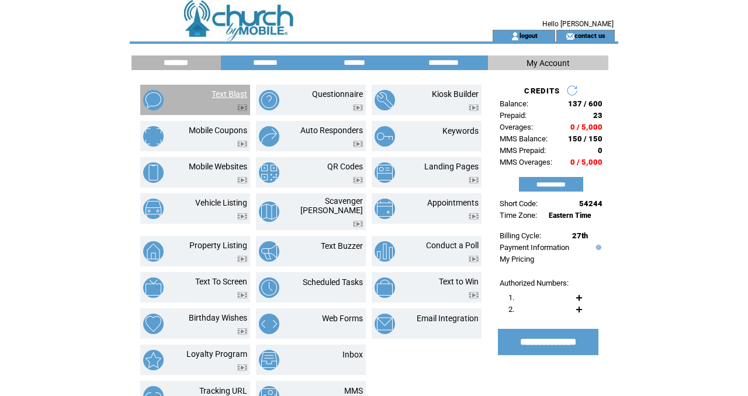
click at [234, 93] on link "Text Blast" at bounding box center [229, 93] width 36 height 9
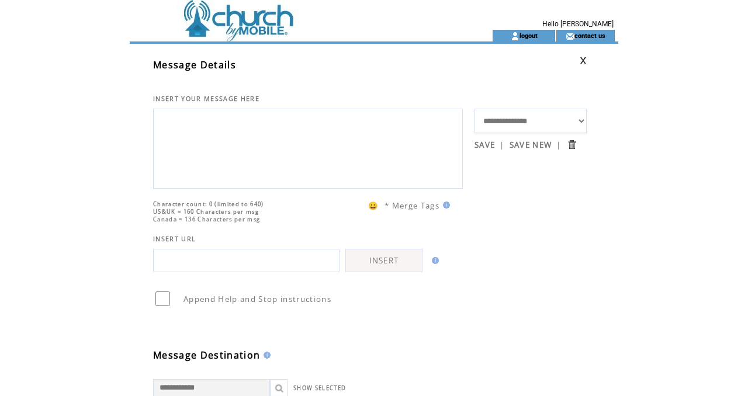
click at [220, 127] on textarea at bounding box center [307, 147] width 297 height 70
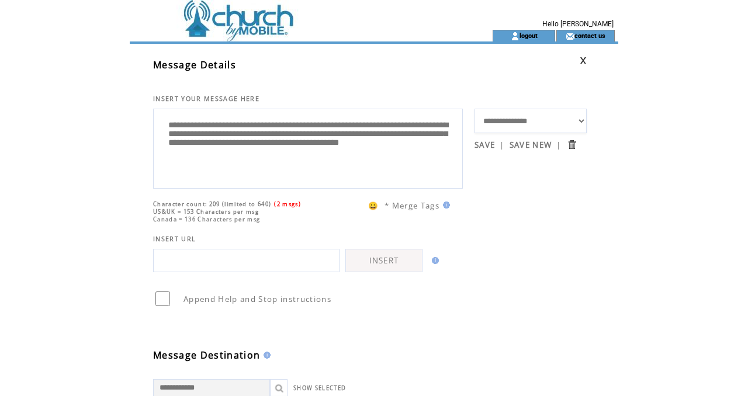
type textarea "**********"
click at [192, 272] on input "text" at bounding box center [246, 260] width 186 height 23
paste input "**********"
type input "**********"
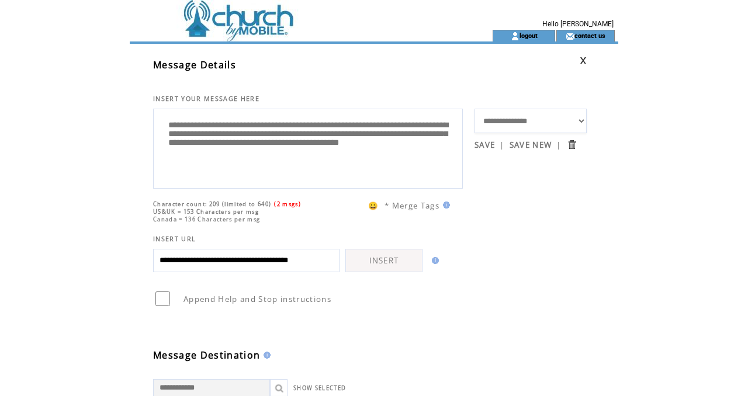
scroll to position [0, 0]
click at [381, 272] on link "INSERT" at bounding box center [383, 260] width 77 height 23
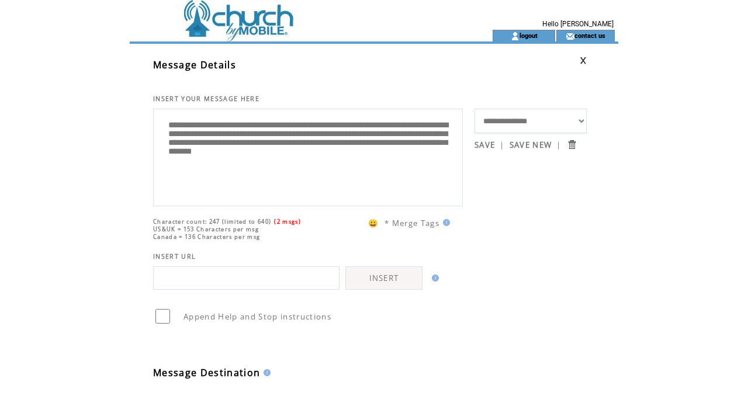
scroll to position [201, 0]
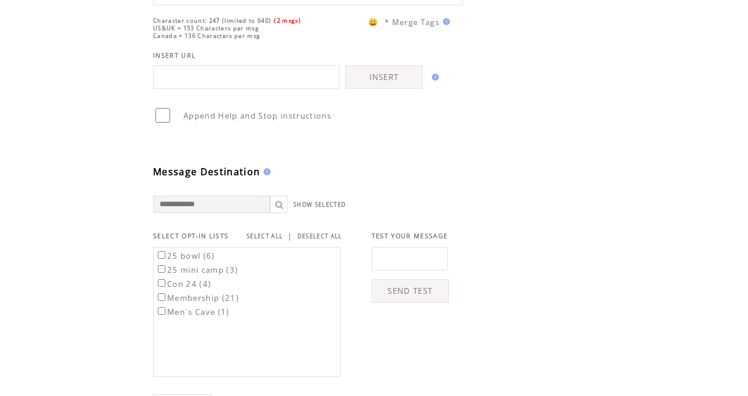
click at [272, 237] on link "SELECT ALL" at bounding box center [265, 237] width 36 height 8
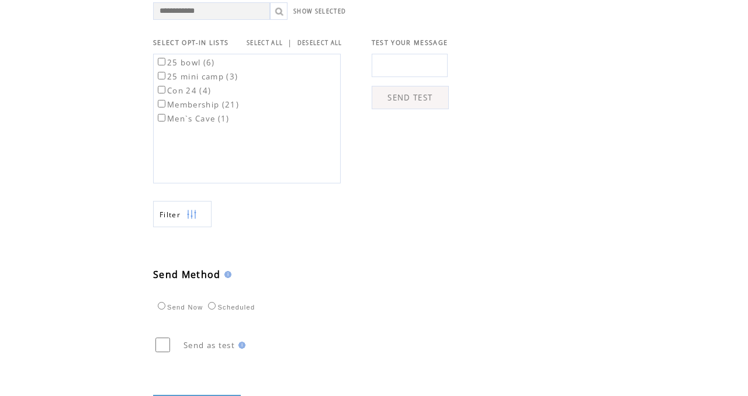
scroll to position [446, 0]
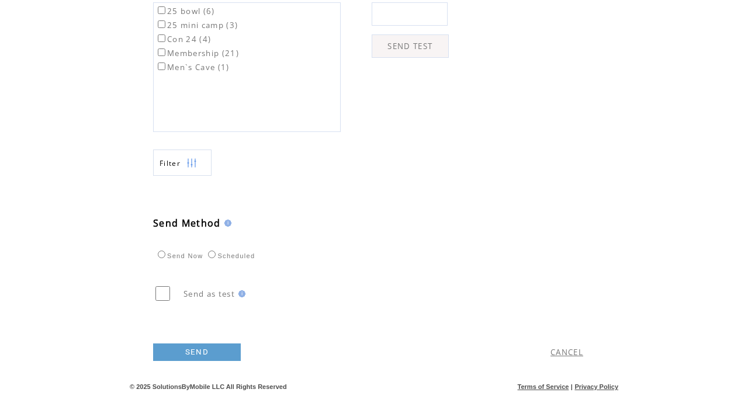
click at [208, 349] on link "SEND" at bounding box center [197, 352] width 88 height 18
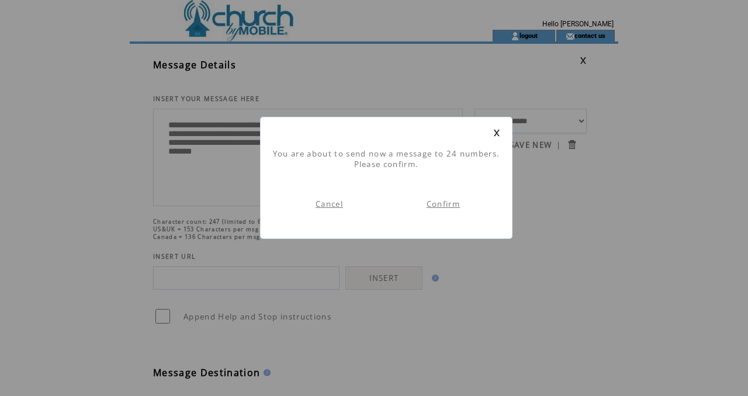
scroll to position [1, 0]
click at [446, 204] on link "Confirm" at bounding box center [442, 204] width 33 height 11
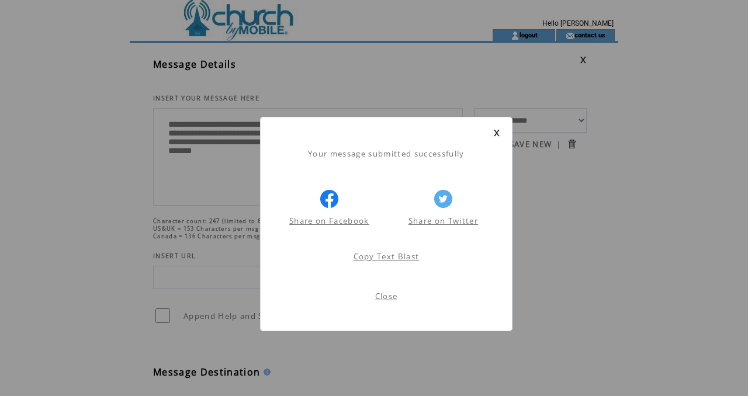
scroll to position [1, 0]
click at [388, 299] on link "Close" at bounding box center [386, 296] width 23 height 11
